Goal: Transaction & Acquisition: Purchase product/service

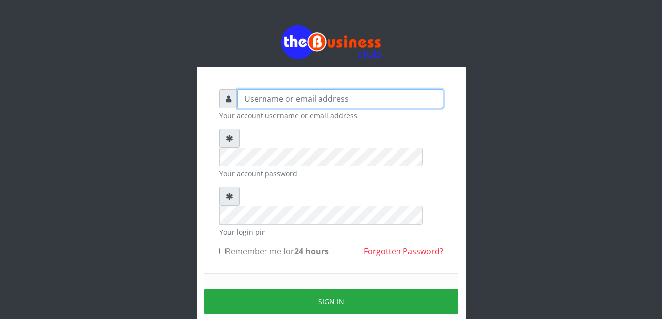
type input "Gilead"
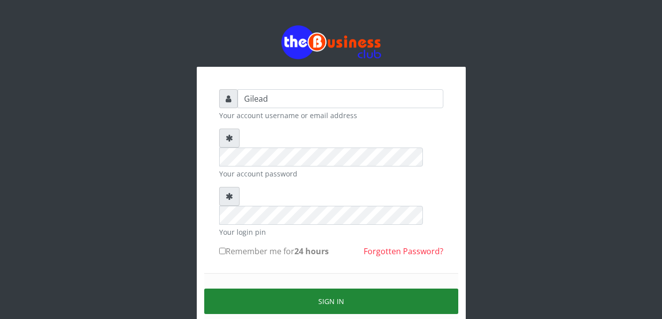
click at [324, 288] on button "Sign in" at bounding box center [331, 300] width 254 height 25
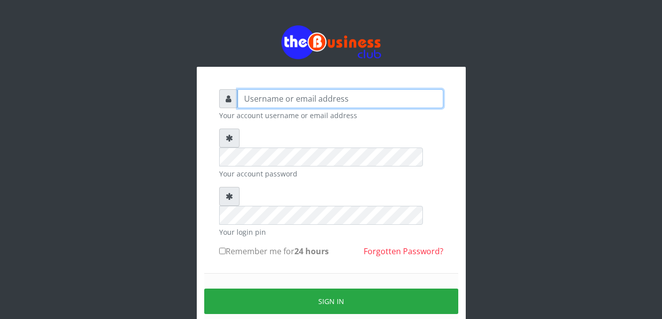
type input "Gilead"
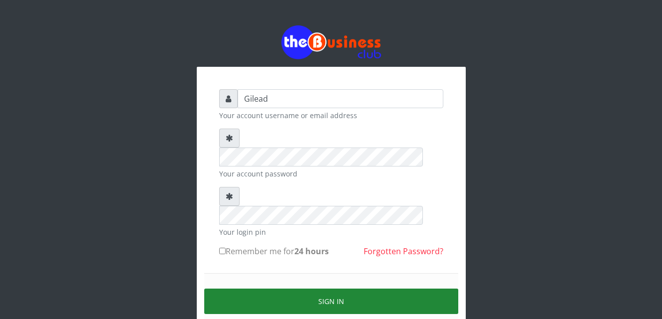
click at [319, 288] on button "Sign in" at bounding box center [331, 300] width 254 height 25
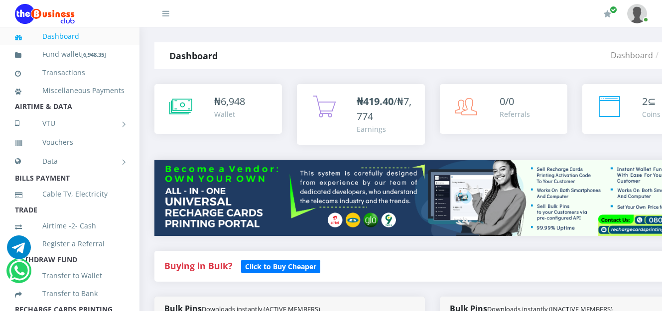
scroll to position [239, 0]
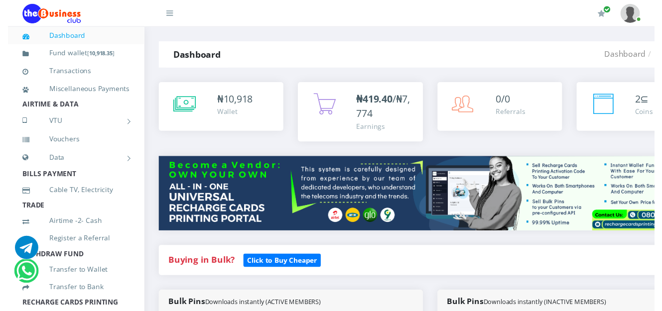
scroll to position [288, 0]
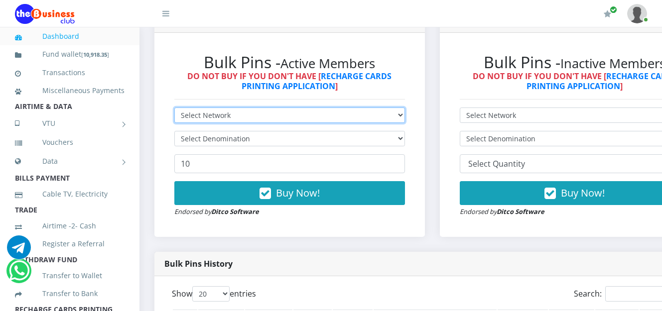
click at [405, 119] on select "Select Network MTN Globacom 9Mobile Airtel" at bounding box center [289, 115] width 231 height 15
select select "MTN"
click at [174, 109] on select "Select Network MTN Globacom 9Mobile Airtel" at bounding box center [289, 115] width 231 height 15
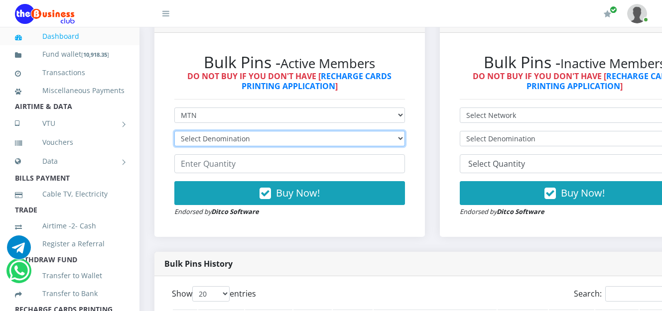
click at [405, 141] on select "Select Denomination MTN NGN100 - ₦96.99 MTN NGN200 - ₦193.98 MTN NGN400 - ₦387.…" at bounding box center [289, 138] width 231 height 15
select select "193.98-200"
click at [174, 132] on select "Select Denomination MTN NGN100 - ₦96.99 MTN NGN200 - ₦193.98 MTN NGN400 - ₦387.…" at bounding box center [289, 138] width 231 height 15
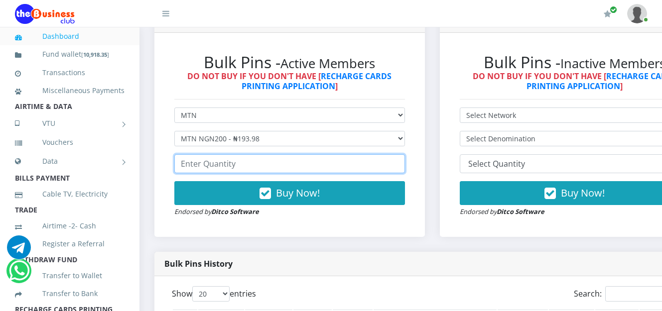
click at [348, 166] on input "number" at bounding box center [289, 163] width 231 height 19
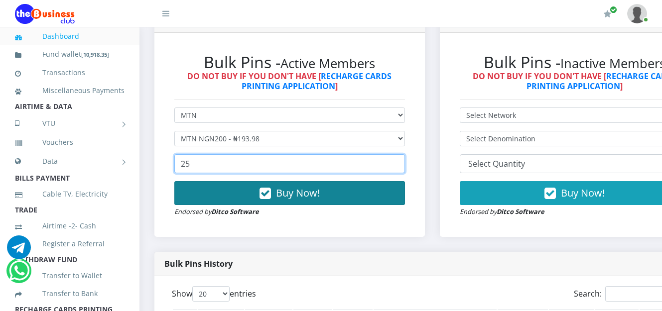
type input "25"
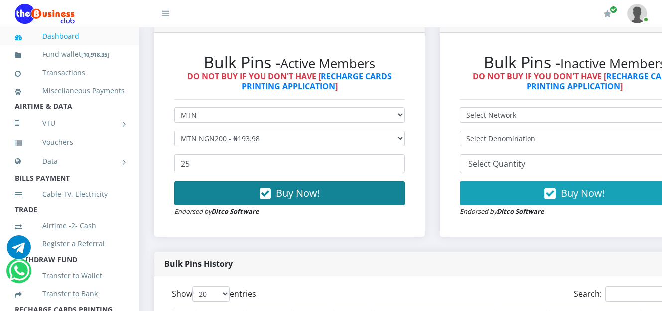
click at [289, 196] on span "Buy Now!" at bounding box center [298, 192] width 44 height 13
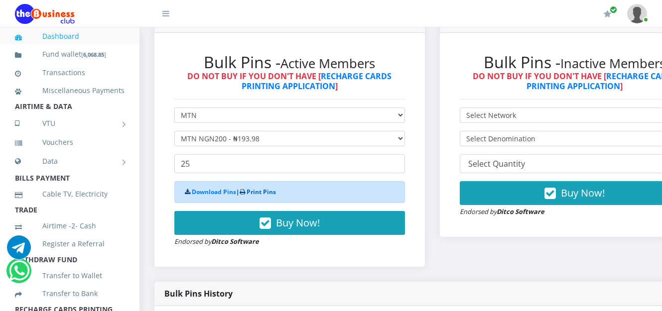
click at [271, 192] on link "Print Pins" at bounding box center [261, 192] width 29 height 8
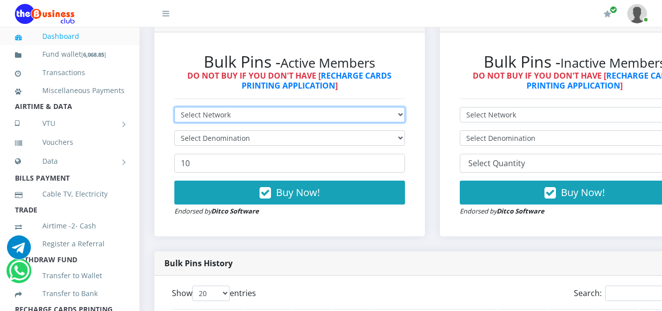
click at [405, 118] on select "Select Network MTN Globacom 9Mobile Airtel" at bounding box center [289, 114] width 231 height 15
select select "Airtel"
click at [174, 109] on select "Select Network MTN Globacom 9Mobile Airtel" at bounding box center [289, 114] width 231 height 15
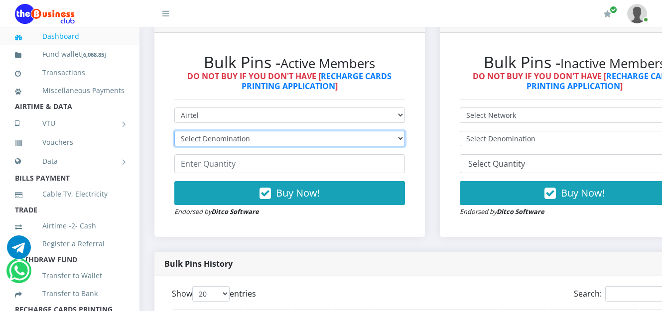
click at [405, 141] on select "Select Denomination Airtel NGN100 - ₦96.38 Airtel NGN200 - ₦192.76 Airtel NGN50…" at bounding box center [289, 138] width 231 height 15
select select "192.76-200"
click at [174, 132] on select "Select Denomination Airtel NGN100 - ₦96.38 Airtel NGN200 - ₦192.76 Airtel NGN50…" at bounding box center [289, 138] width 231 height 15
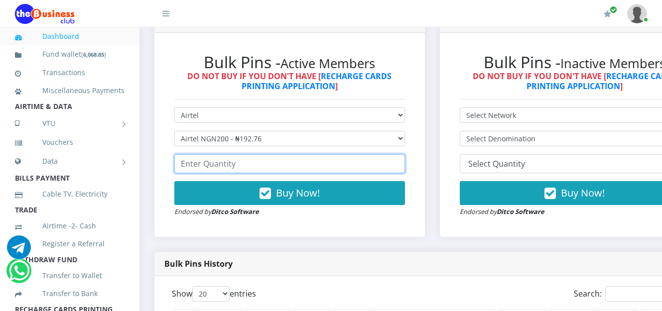
click at [258, 165] on input "number" at bounding box center [289, 163] width 231 height 19
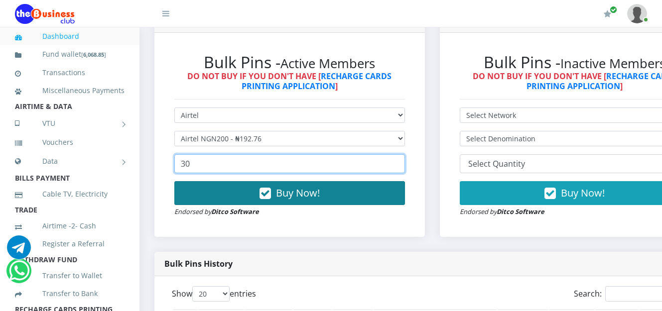
type input "30"
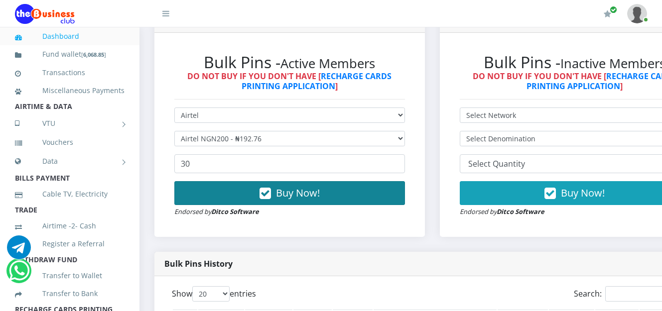
click at [292, 196] on span "Buy Now!" at bounding box center [298, 192] width 44 height 13
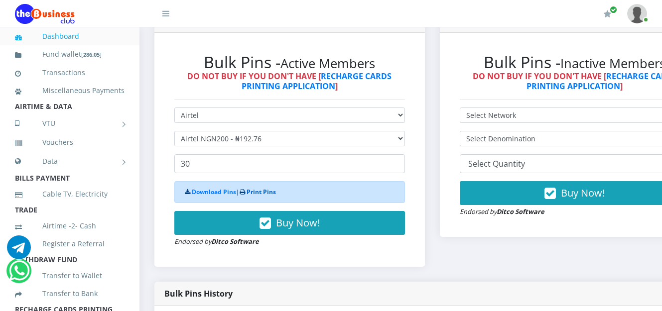
click at [258, 191] on link "Print Pins" at bounding box center [261, 192] width 29 height 8
